Goal: Information Seeking & Learning: Learn about a topic

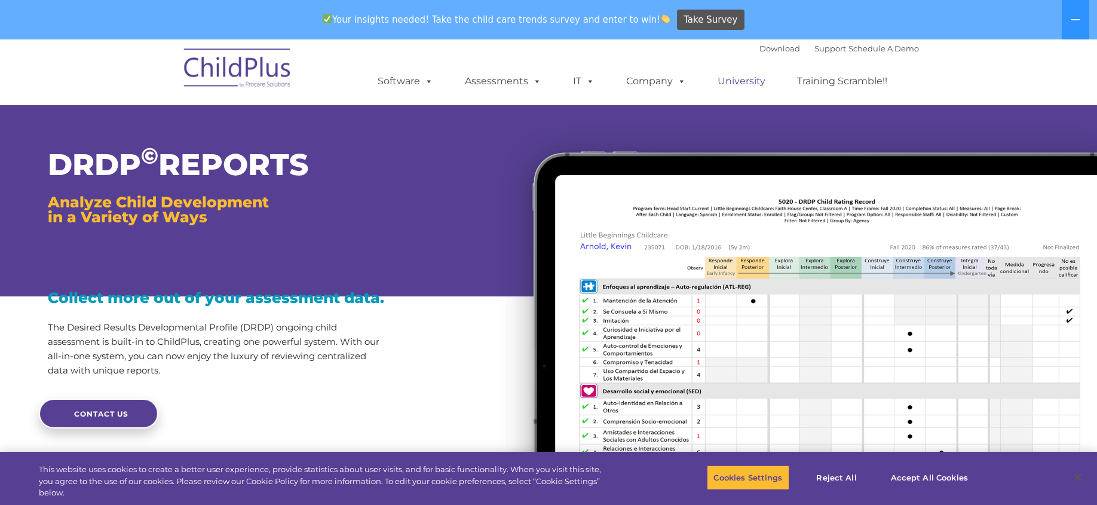
click at [756, 82] on link "University" at bounding box center [742, 81] width 72 height 24
click at [748, 82] on link "University" at bounding box center [742, 81] width 72 height 24
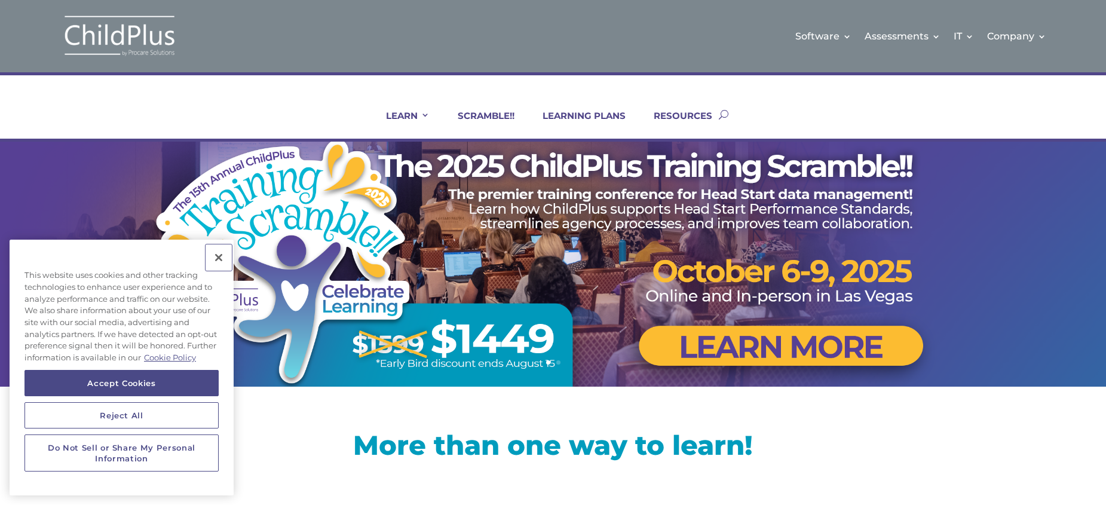
click at [219, 255] on button "Close" at bounding box center [219, 257] width 26 height 26
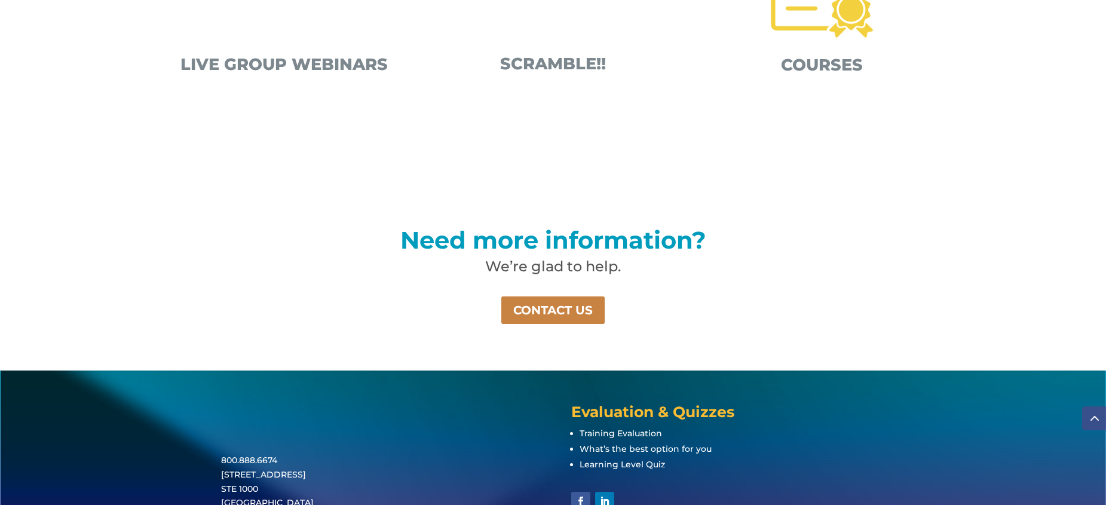
scroll to position [807, 0]
